Goal: Check status: Check status

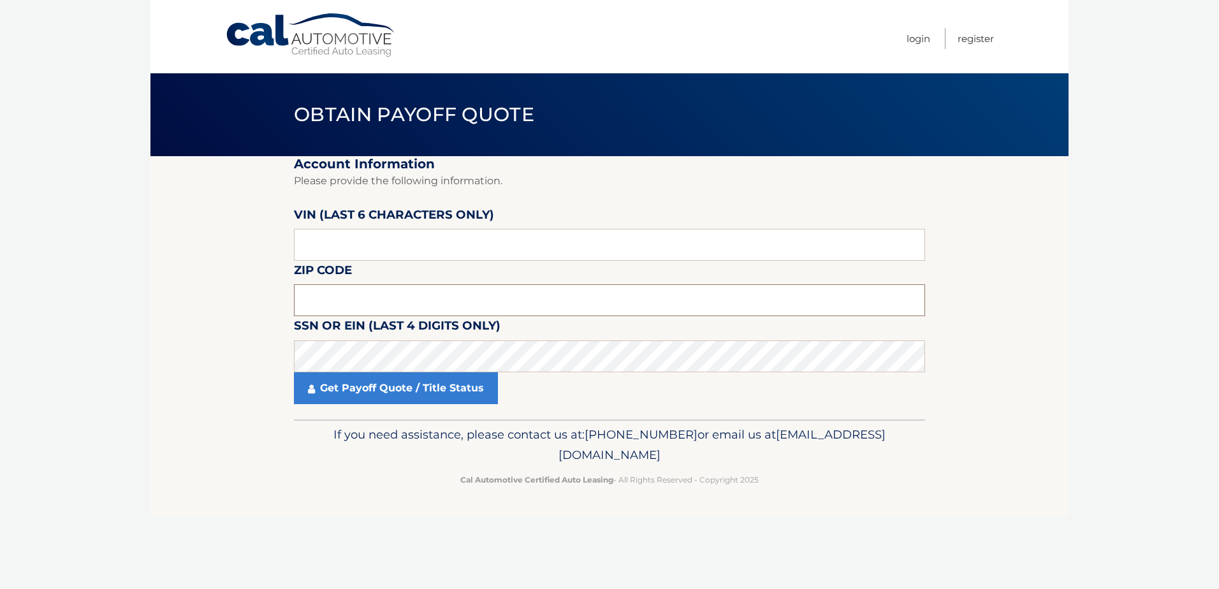
click at [338, 299] on input "text" at bounding box center [609, 300] width 631 height 32
click at [346, 293] on input "text" at bounding box center [609, 300] width 631 height 32
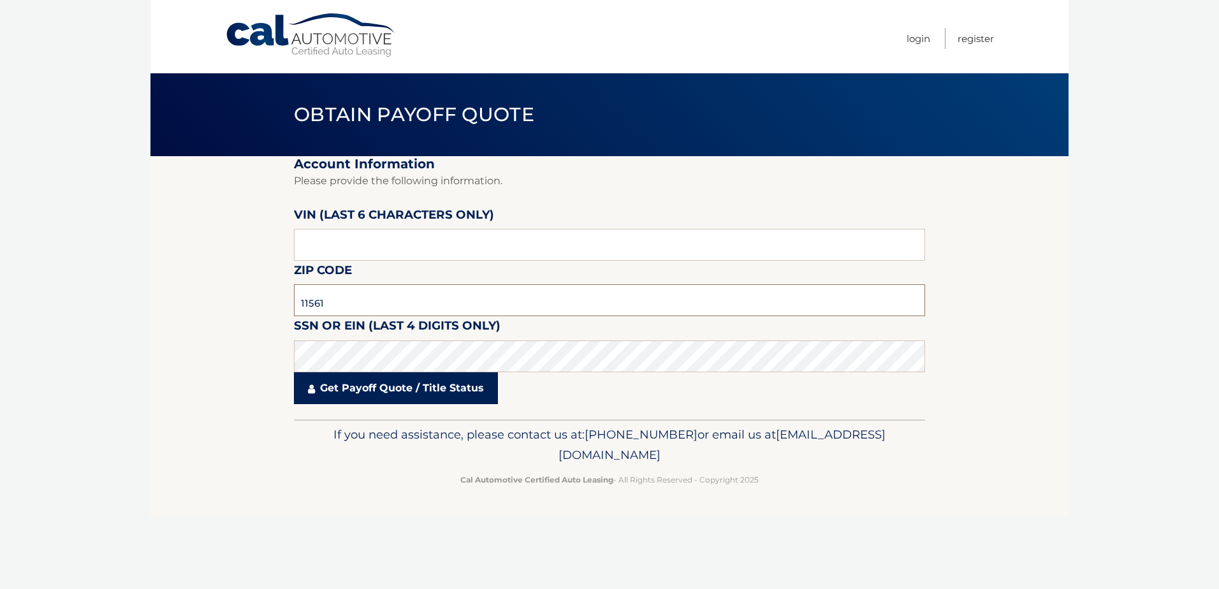
type input "11561"
click at [377, 390] on link "Get Payoff Quote / Title Status" at bounding box center [396, 388] width 204 height 32
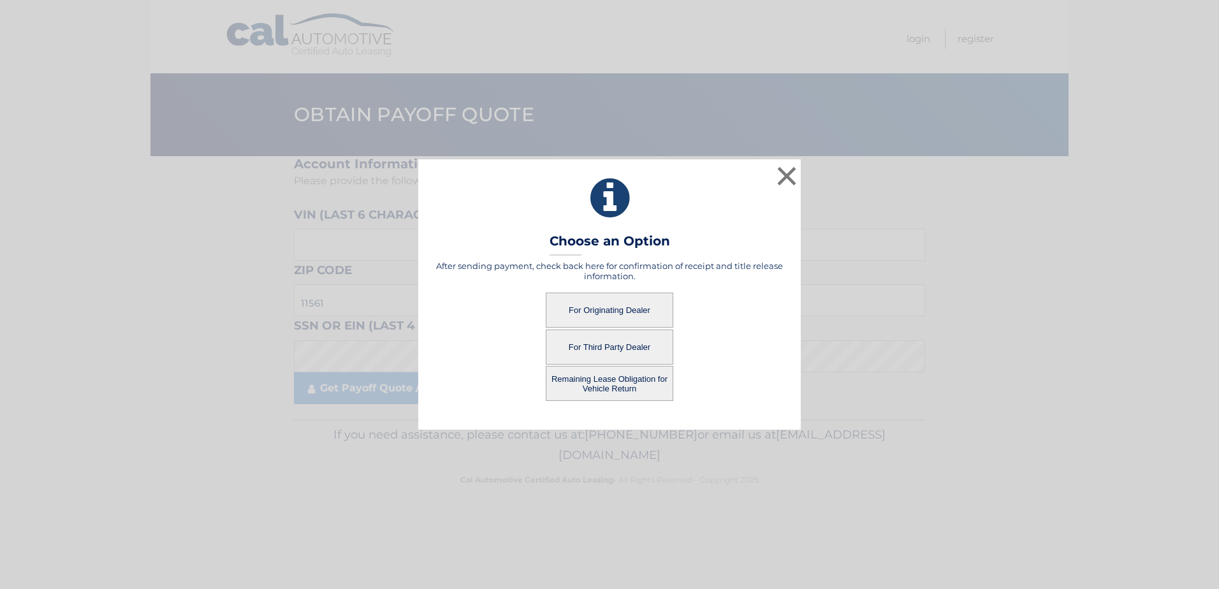
click at [609, 310] on button "For Originating Dealer" at bounding box center [610, 310] width 128 height 35
click at [600, 311] on button "For Originating Dealer" at bounding box center [610, 310] width 128 height 35
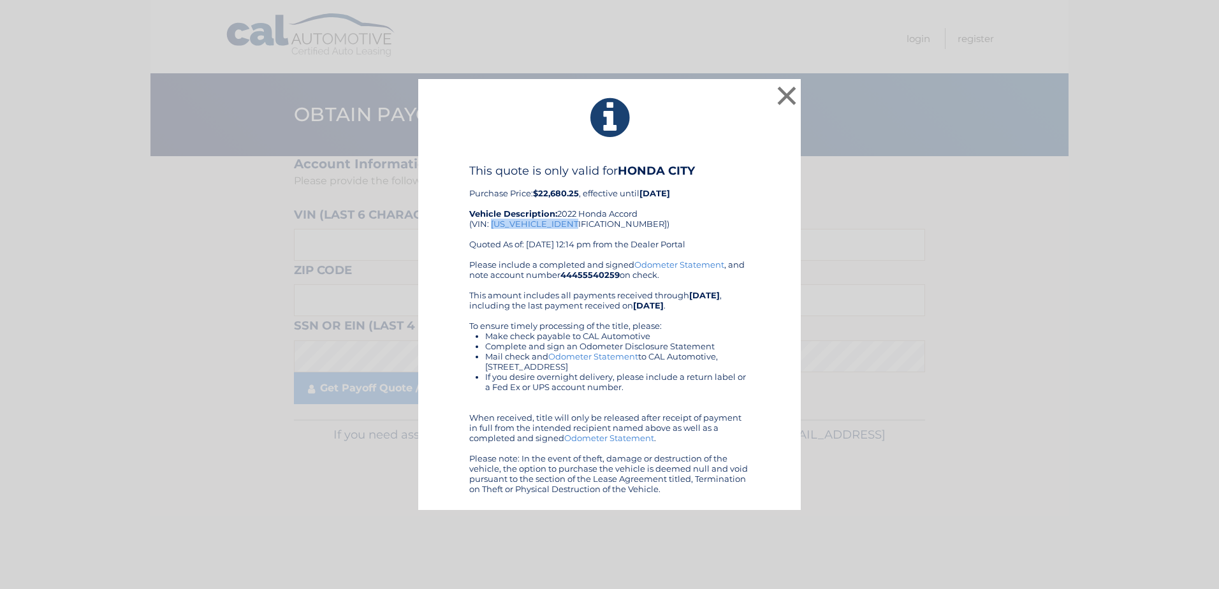
drag, startPoint x: 490, startPoint y: 223, endPoint x: 577, endPoint y: 225, distance: 86.7
click at [577, 225] on div "This quote is only valid for HONDA CITY Purchase Price: $22,680.25 , effective …" at bounding box center [609, 212] width 281 height 96
drag, startPoint x: 577, startPoint y: 225, endPoint x: 567, endPoint y: 224, distance: 9.6
copy div "1HGCV1F3XNA109025"
